Goal: Task Accomplishment & Management: Complete application form

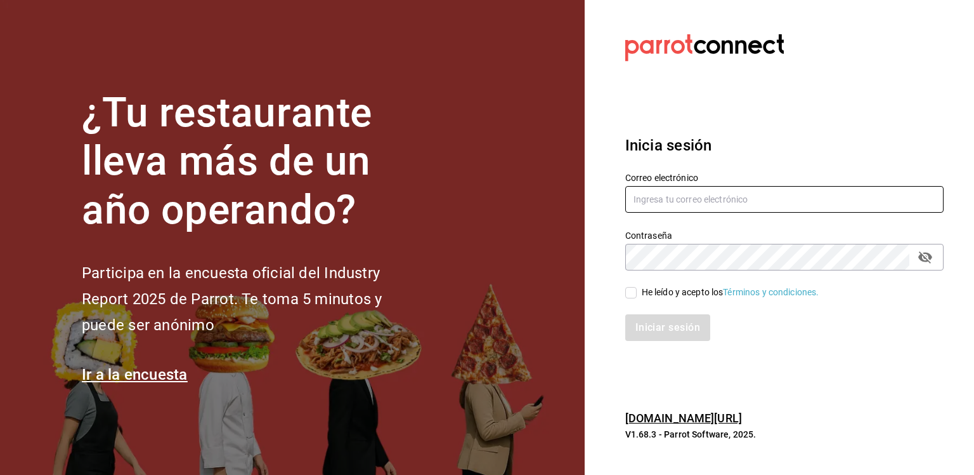
click at [695, 188] on input "text" at bounding box center [785, 199] width 318 height 27
type input "sistemas@casa-toho.com"
click at [638, 289] on span "He leído y acepto los Términos y condiciones." at bounding box center [728, 291] width 183 height 13
click at [637, 289] on input "He leído y acepto los Términos y condiciones." at bounding box center [631, 292] width 11 height 11
checkbox input "true"
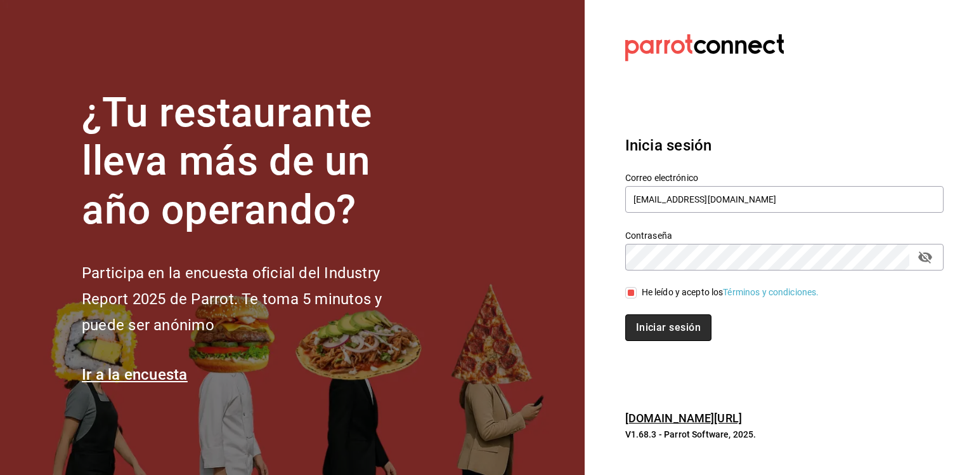
click at [645, 330] on button "Iniciar sesión" at bounding box center [669, 327] width 86 height 27
